Goal: Information Seeking & Learning: Learn about a topic

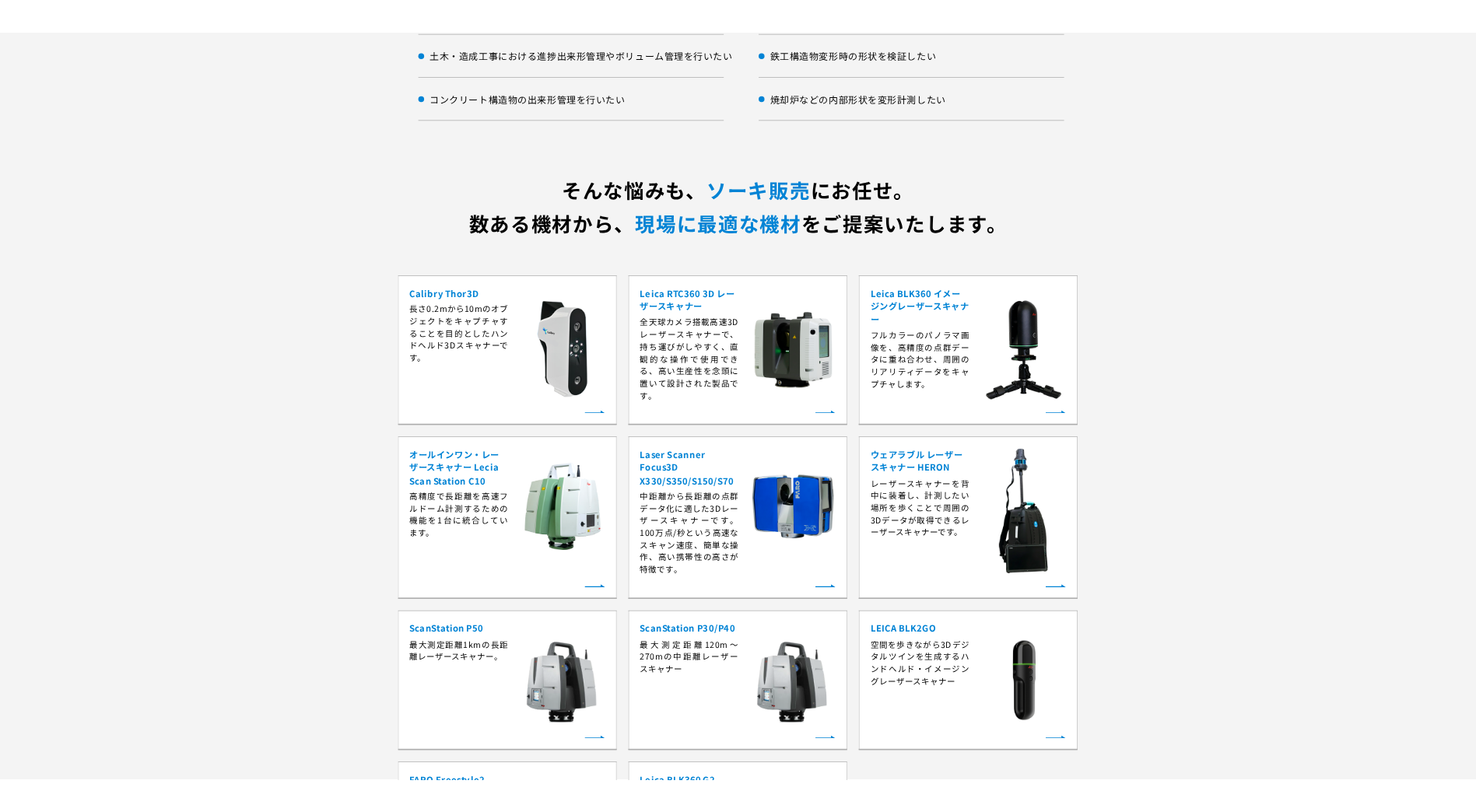
scroll to position [2645, 0]
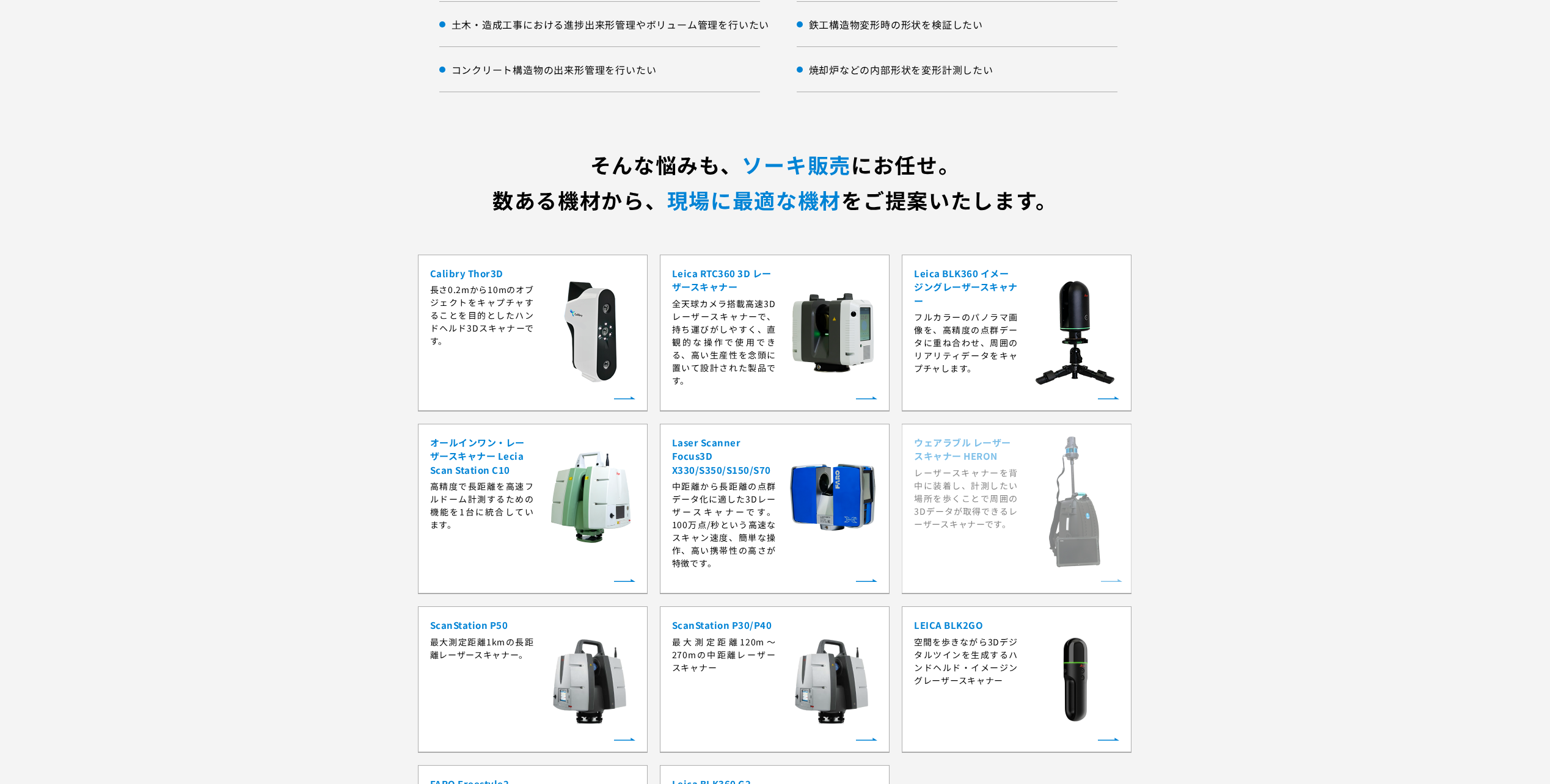
click at [999, 454] on strong "ウェアラブル レーザースキャナー HERON" at bounding box center [966, 450] width 104 height 27
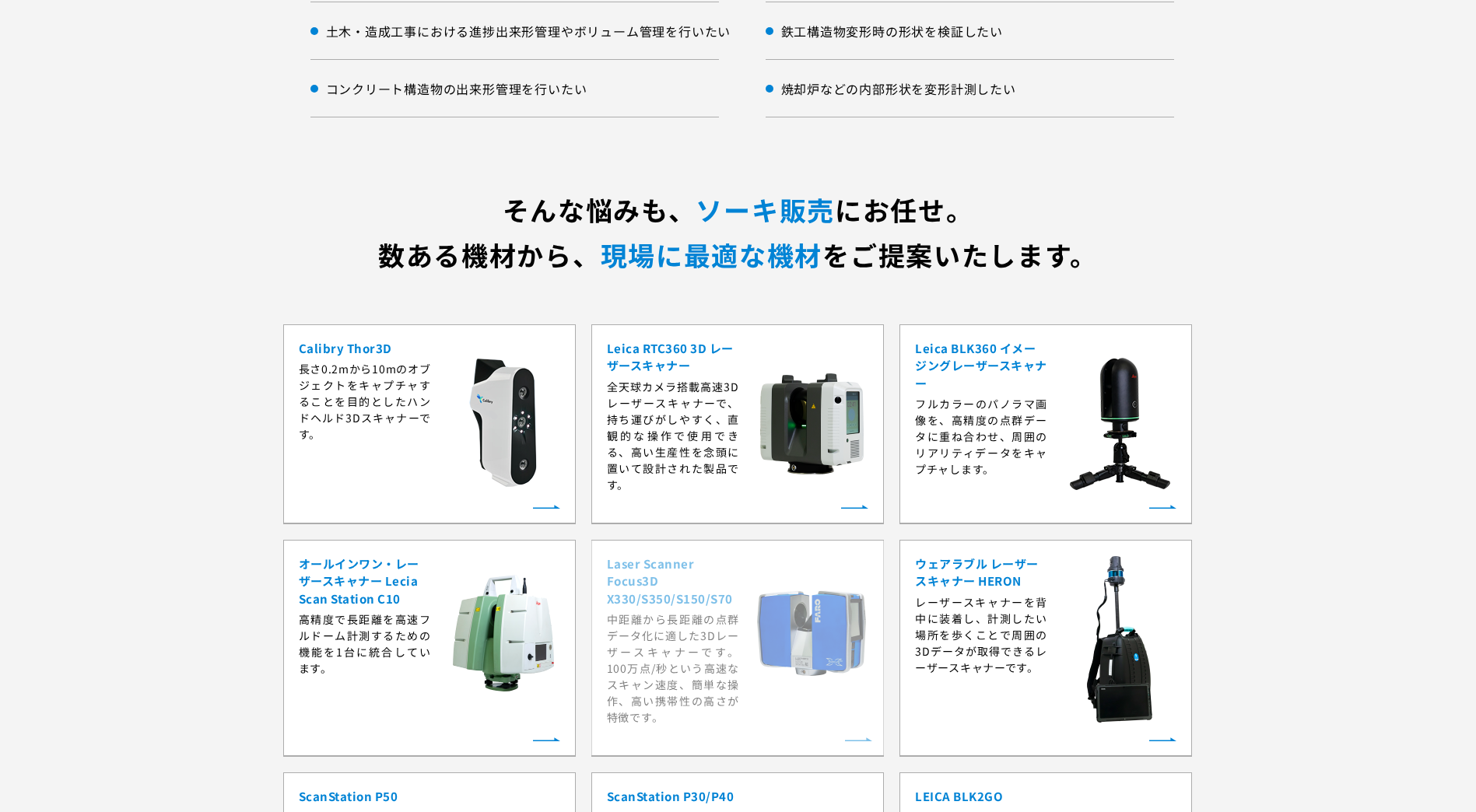
click at [649, 590] on strong "Laser Scanner Focus3D X330/S350/S150/S70" at bounding box center [672, 582] width 132 height 53
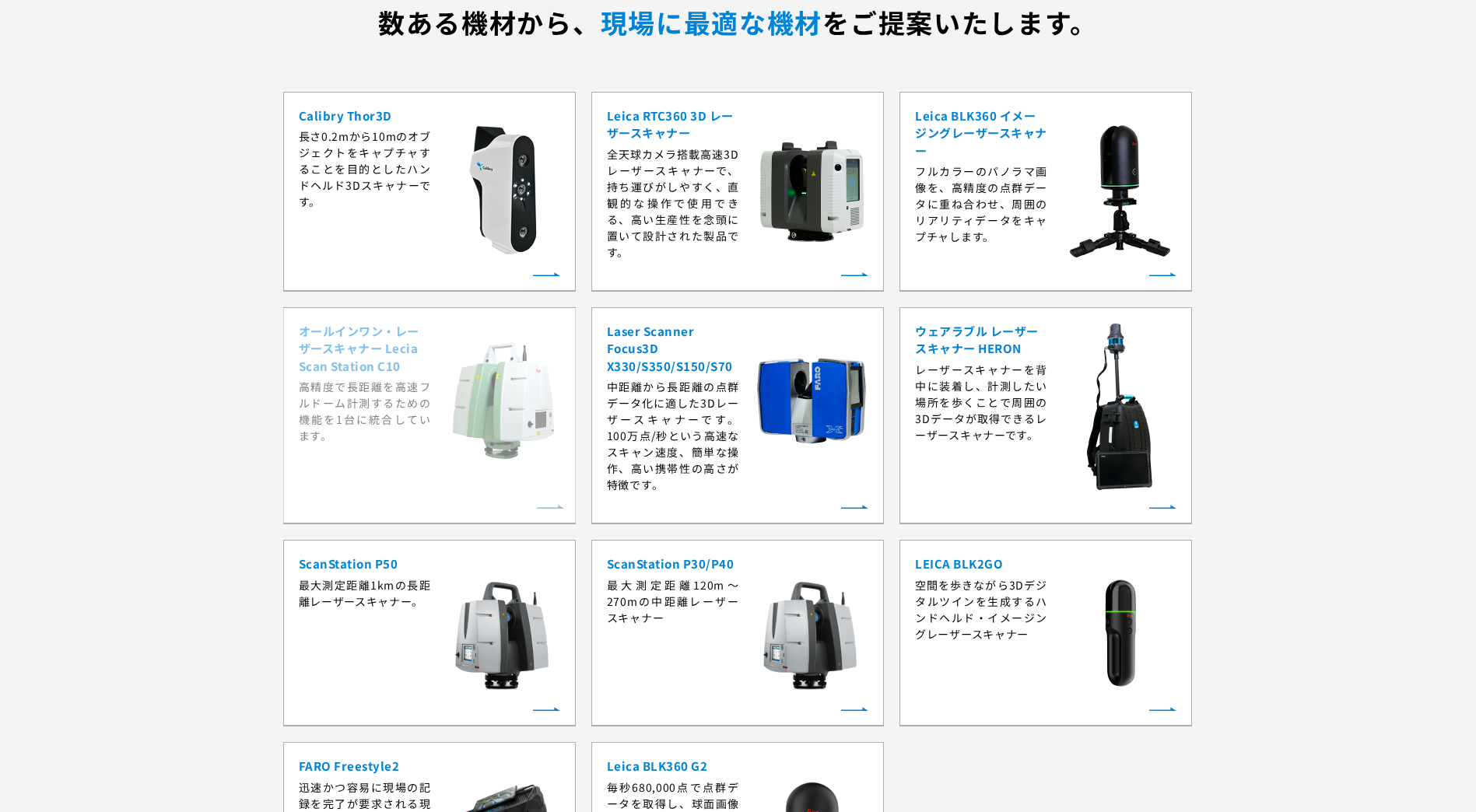
scroll to position [2878, 0]
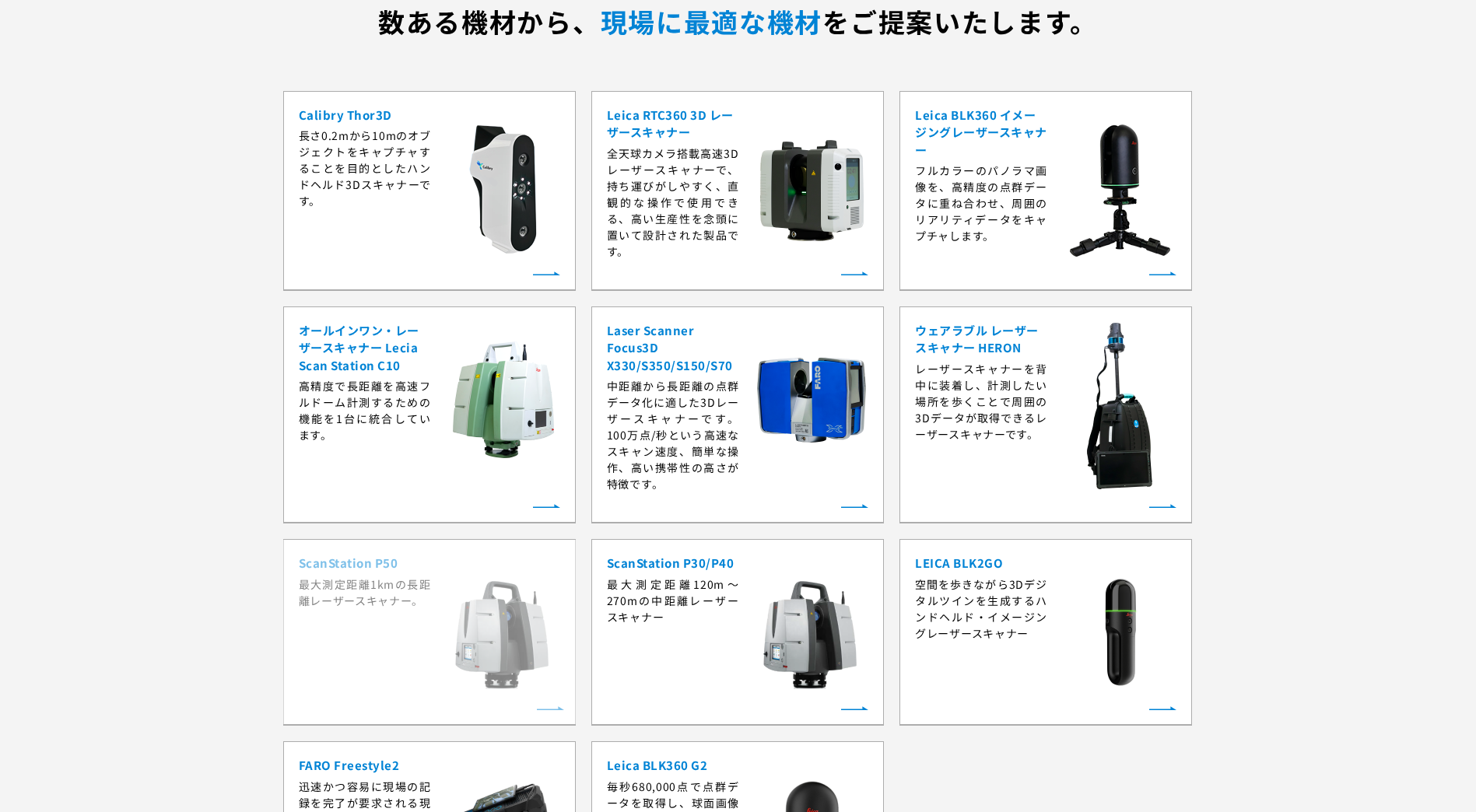
click at [337, 559] on strong "ScanStation P50" at bounding box center [365, 563] width 132 height 18
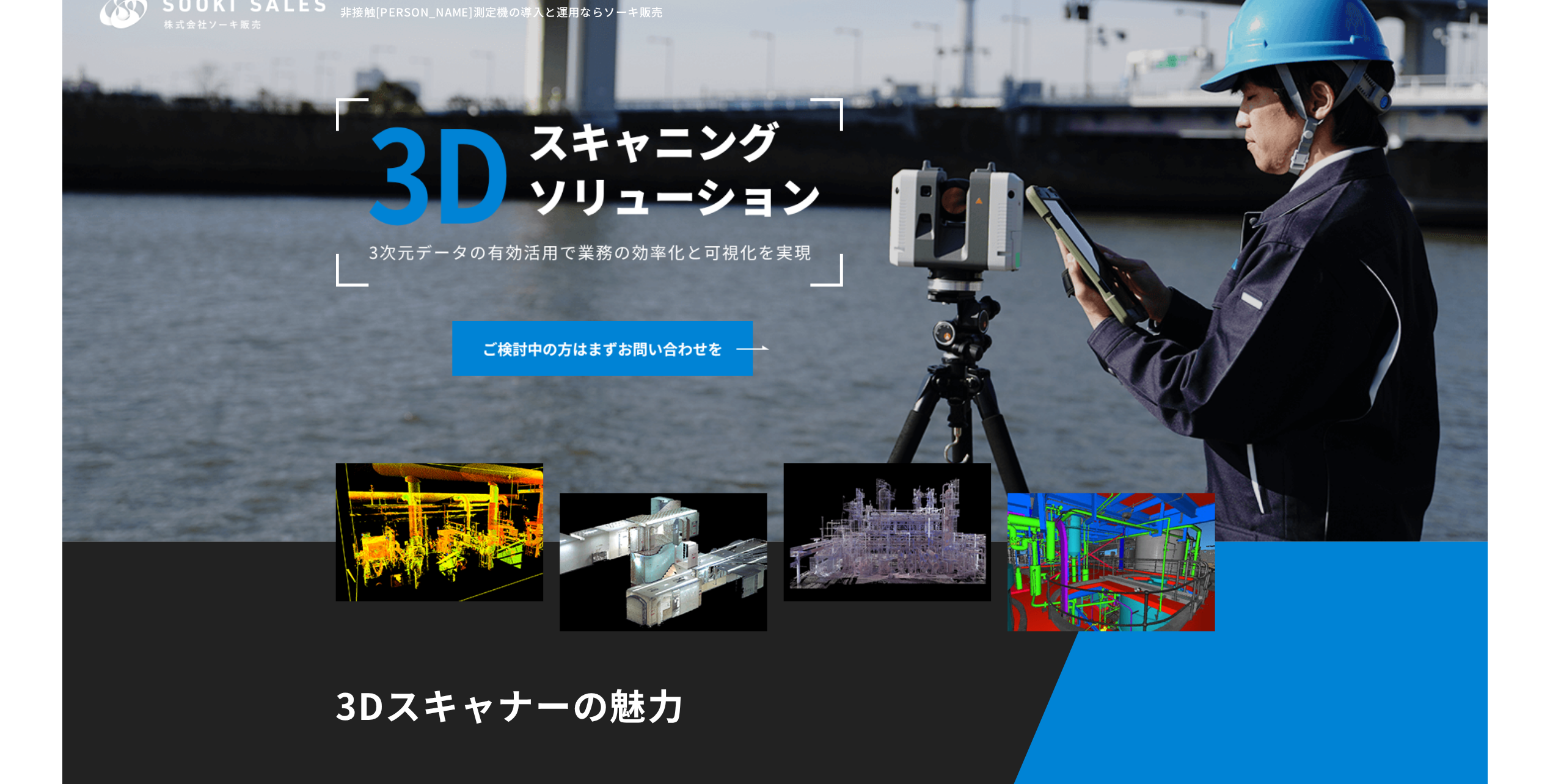
scroll to position [0, 0]
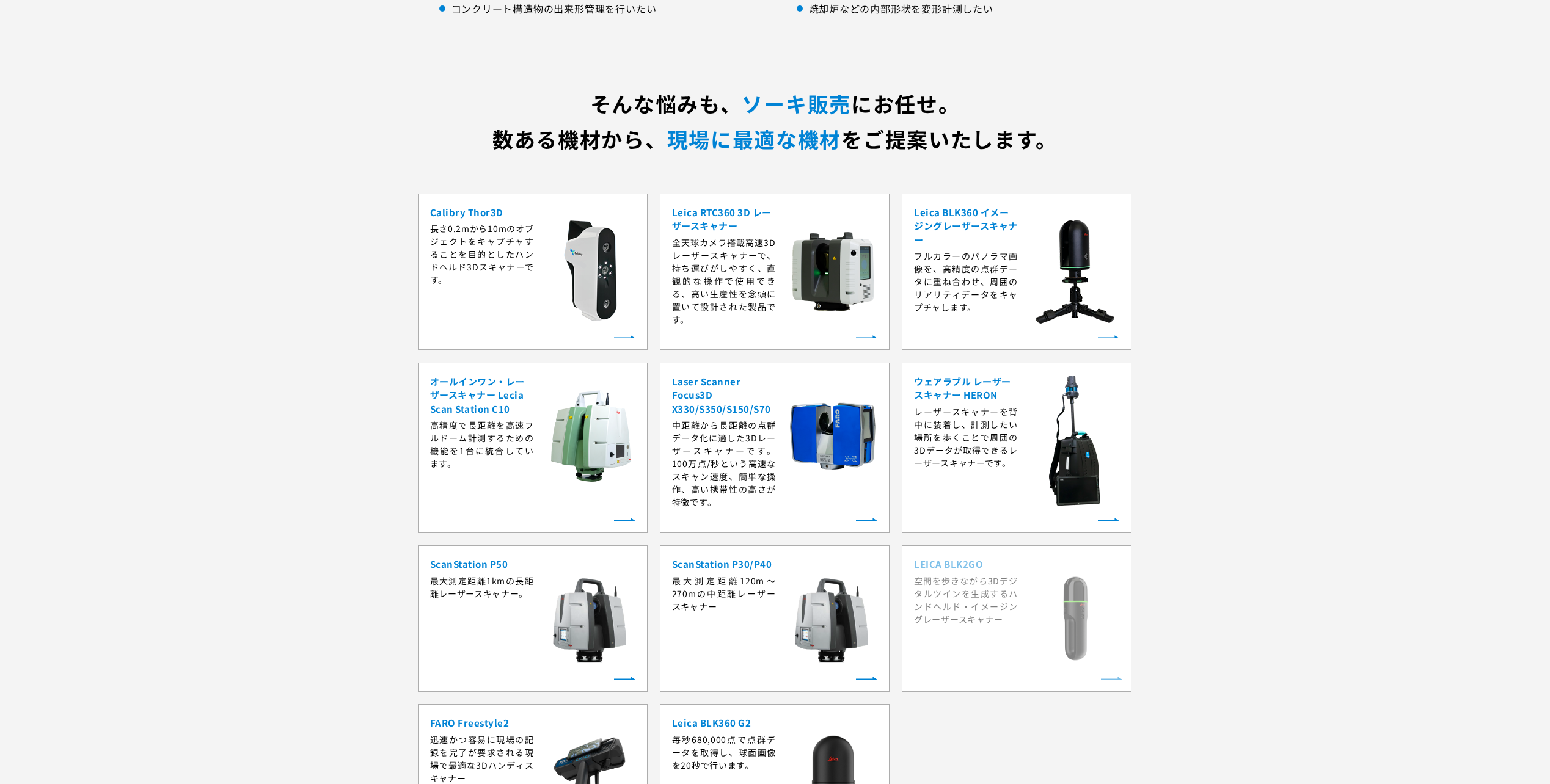
scroll to position [2260, 0]
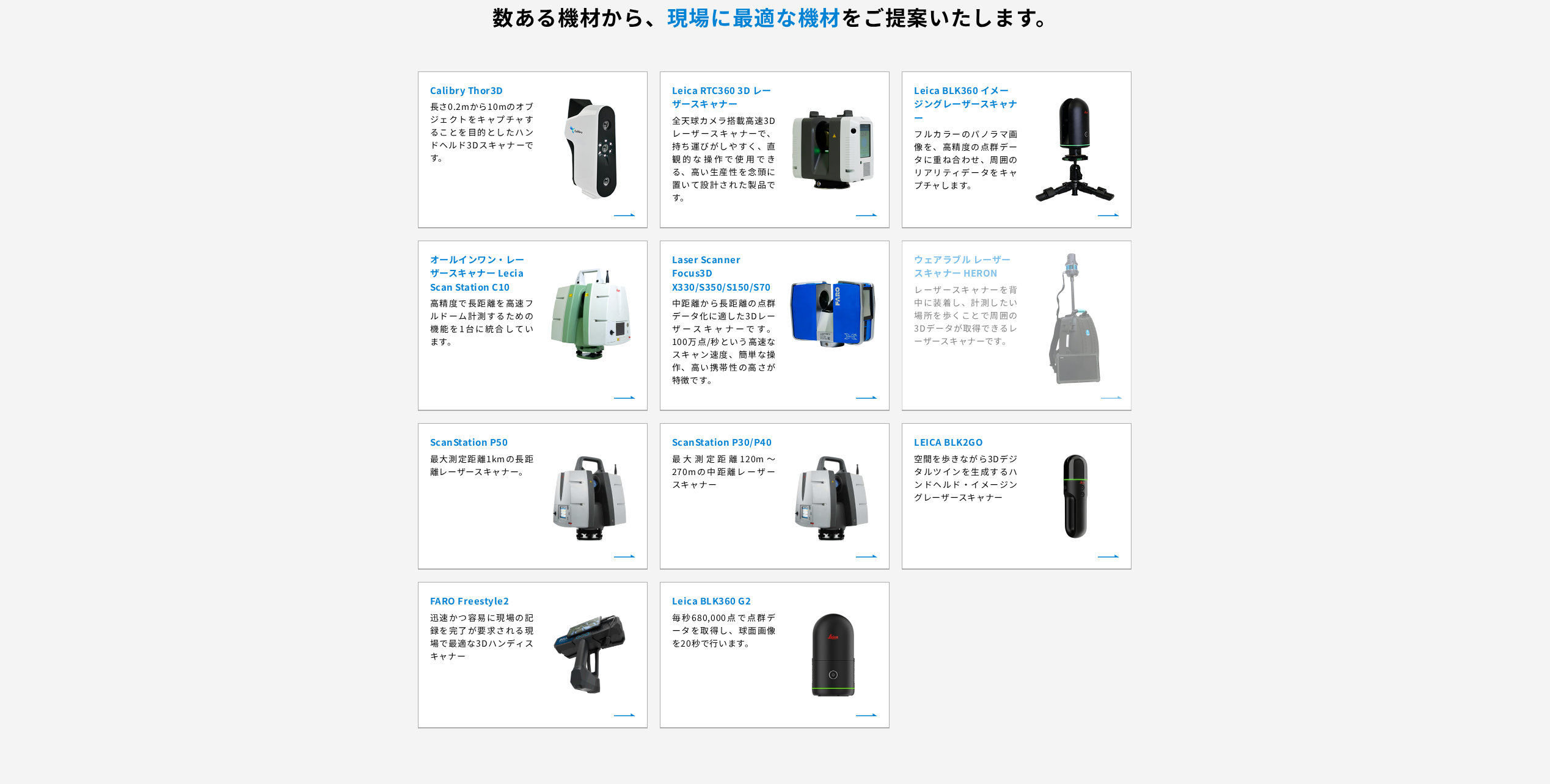
click at [987, 264] on strong "ウェアラブル レーザースキャナー HERON" at bounding box center [966, 266] width 104 height 27
click at [1114, 398] on link "ウェアラブル レーザースキャナー HERON レーザースキャナーを背中に装着し、計測したい場所を歩くことで周囲の3Dデータが取得できるレーザースキャナーです。" at bounding box center [1017, 326] width 230 height 171
click at [974, 273] on strong "ウェアラブル レーザースキャナー HERON" at bounding box center [966, 266] width 104 height 27
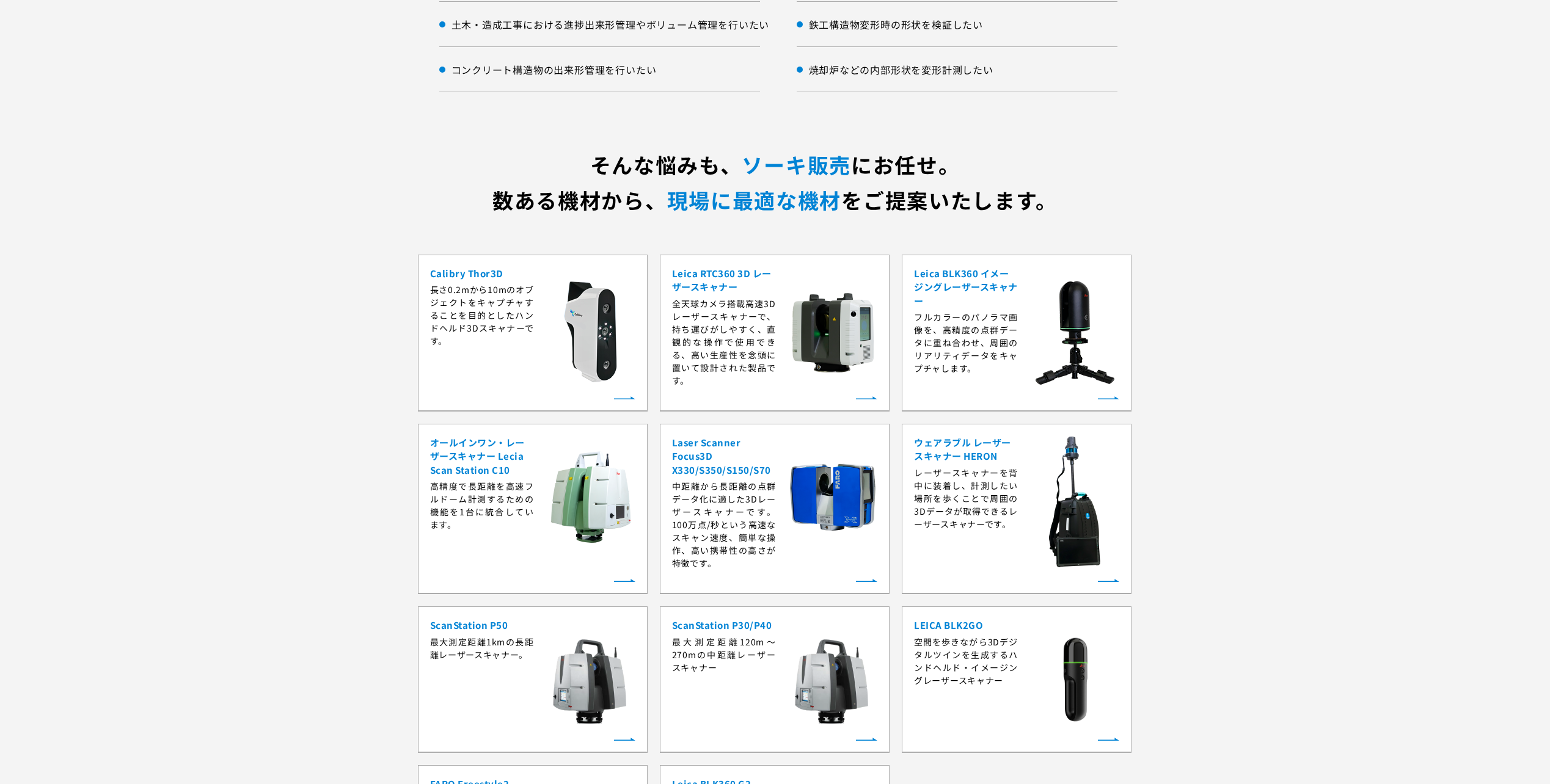
scroll to position [2260, 0]
